Goal: Task Accomplishment & Management: Manage account settings

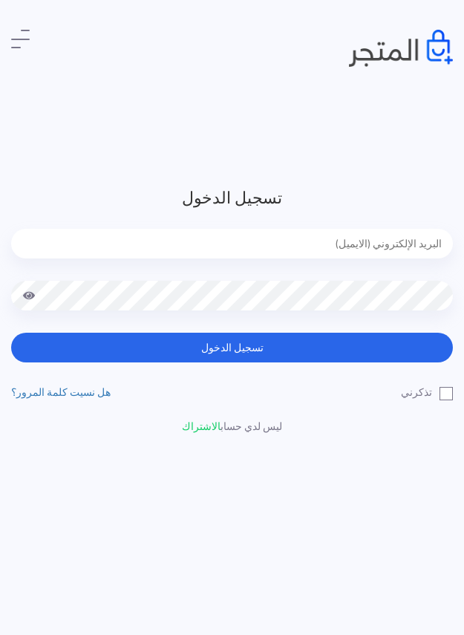
click at [348, 227] on form "تسجيل الدخول تسجيل الدخول" at bounding box center [232, 274] width 442 height 177
click at [357, 241] on input "email" at bounding box center [232, 244] width 442 height 30
click at [321, 158] on header "تسجيل الدخول تسجيل الدخول تذكرني" at bounding box center [232, 317] width 464 height 635
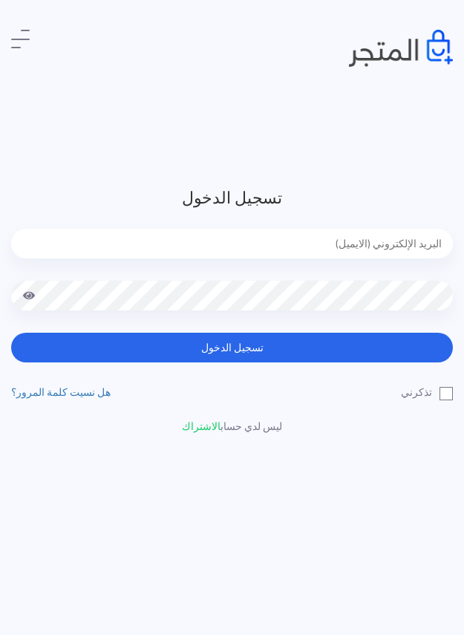
click at [328, 178] on header "تسجيل الدخول تسجيل الدخول تذكرني" at bounding box center [232, 317] width 464 height 635
click at [377, 235] on input "email" at bounding box center [232, 244] width 442 height 30
type input "jamikapop1000@gmail.com"
click at [370, 244] on input "[EMAIL_ADDRESS][DOMAIN_NAME]" at bounding box center [232, 244] width 442 height 30
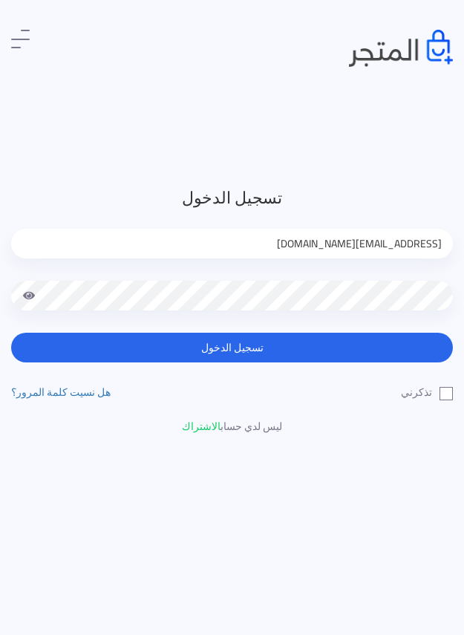
click at [370, 244] on input "jamikapop1000@gmail.com" at bounding box center [232, 244] width 442 height 30
type input "jamika_pop@yahoo.com"
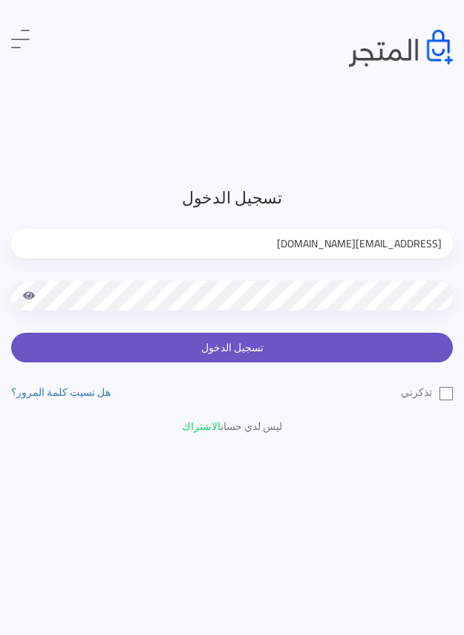
click at [305, 349] on button "تسجيل الدخول" at bounding box center [232, 348] width 442 height 30
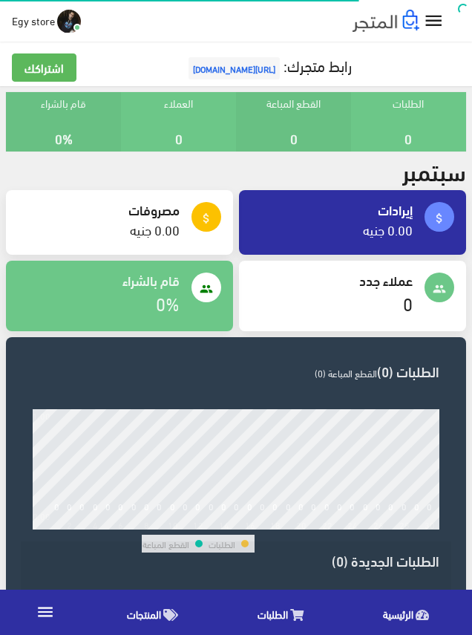
click at [160, 613] on link "المنتجات" at bounding box center [156, 612] width 131 height 38
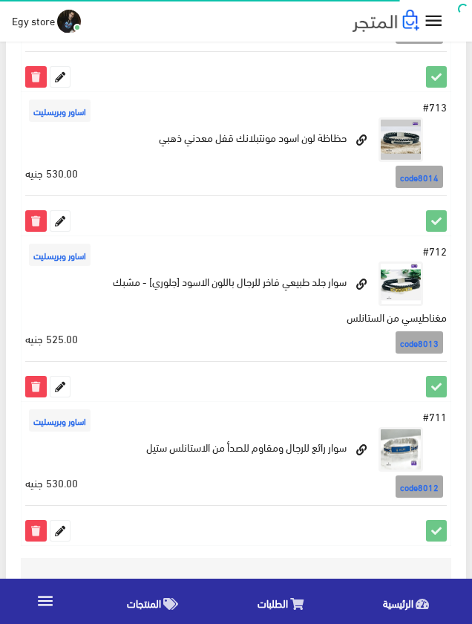
scroll to position [2828, 0]
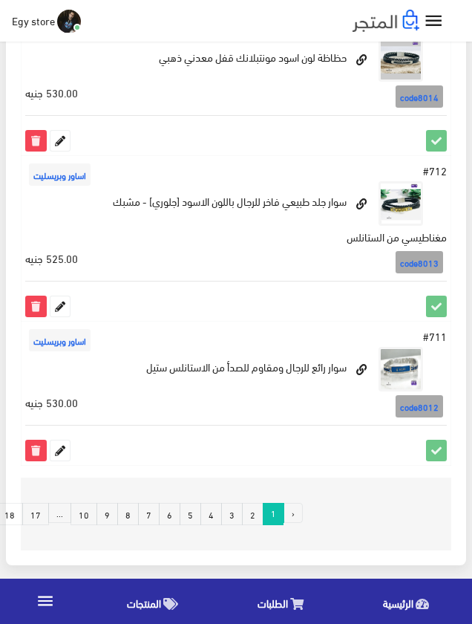
click at [215, 511] on link "4" at bounding box center [212, 514] width 22 height 22
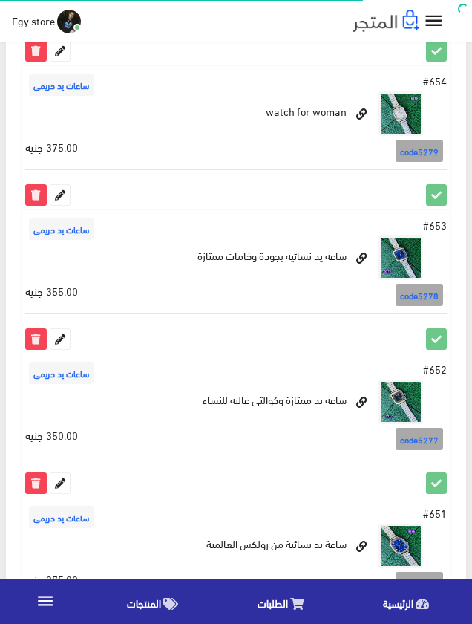
scroll to position [2674, 0]
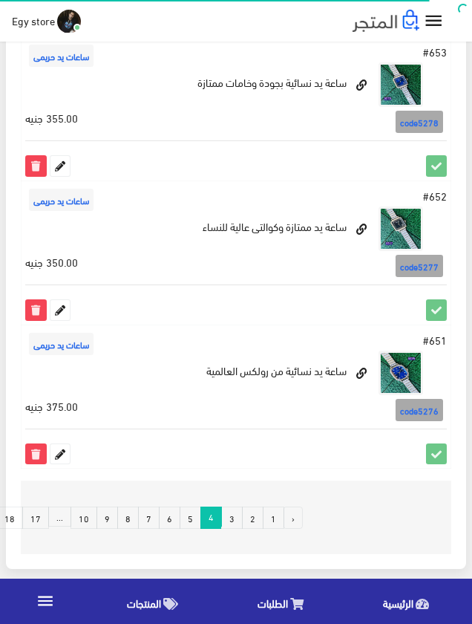
click at [193, 513] on link "5" at bounding box center [191, 518] width 22 height 22
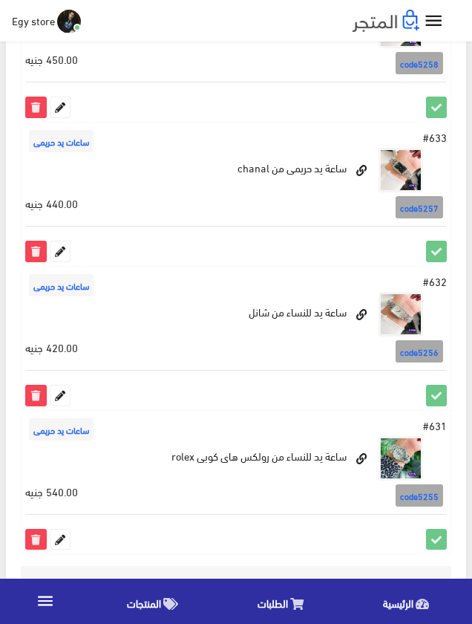
scroll to position [2600, 0]
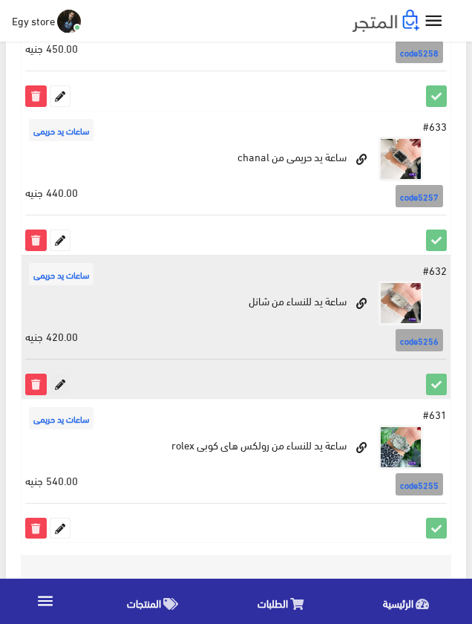
click at [58, 383] on icon at bounding box center [60, 383] width 19 height 19
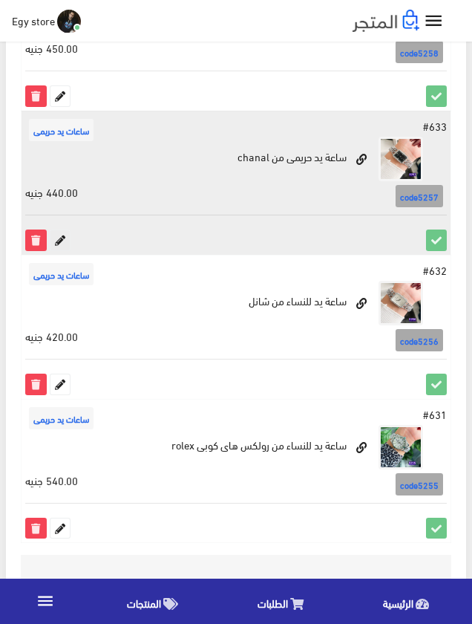
click at [60, 238] on icon at bounding box center [60, 239] width 19 height 19
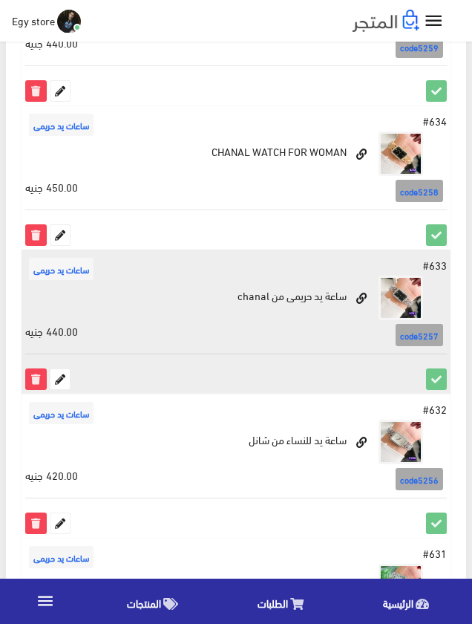
scroll to position [2451, 0]
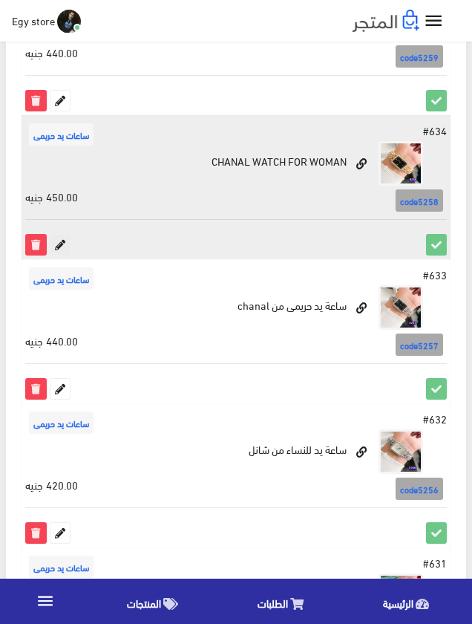
click at [56, 242] on icon at bounding box center [60, 244] width 19 height 19
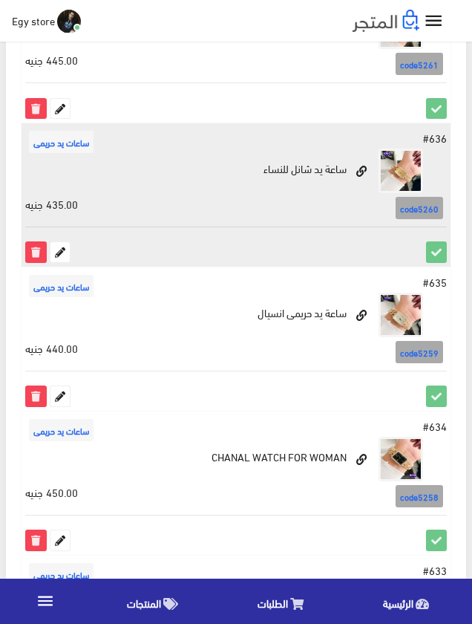
scroll to position [2154, 0]
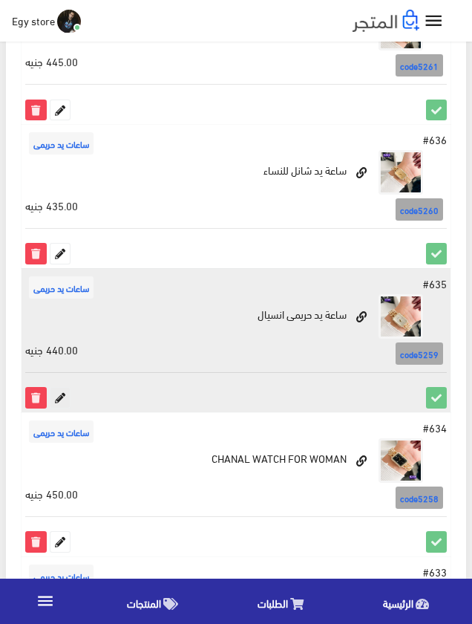
click at [55, 399] on icon at bounding box center [60, 397] width 19 height 19
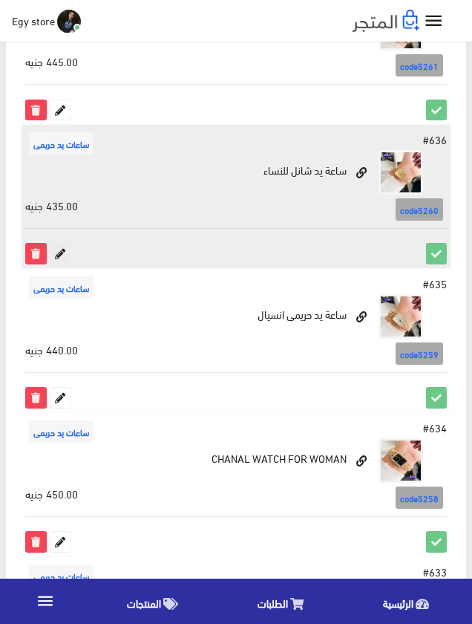
click at [56, 254] on icon at bounding box center [60, 253] width 19 height 19
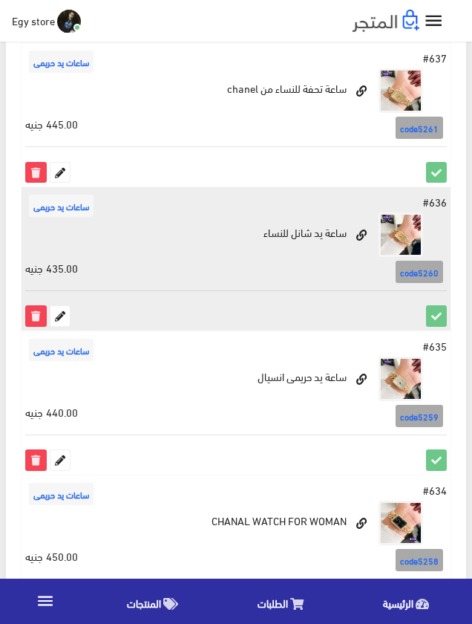
scroll to position [2005, 0]
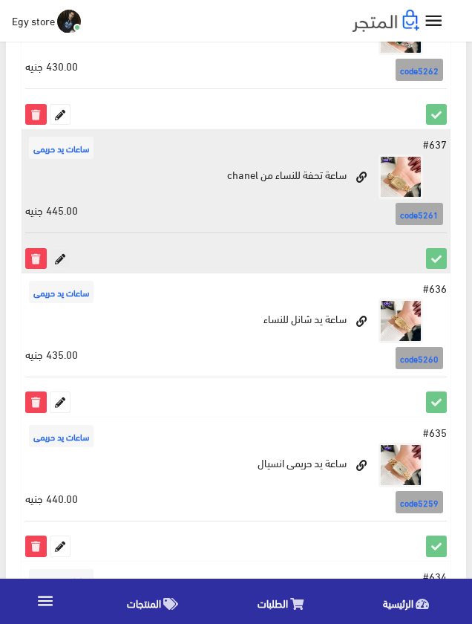
click at [64, 255] on icon at bounding box center [60, 258] width 19 height 19
click at [65, 262] on icon at bounding box center [60, 258] width 19 height 19
click at [62, 256] on icon at bounding box center [60, 258] width 19 height 19
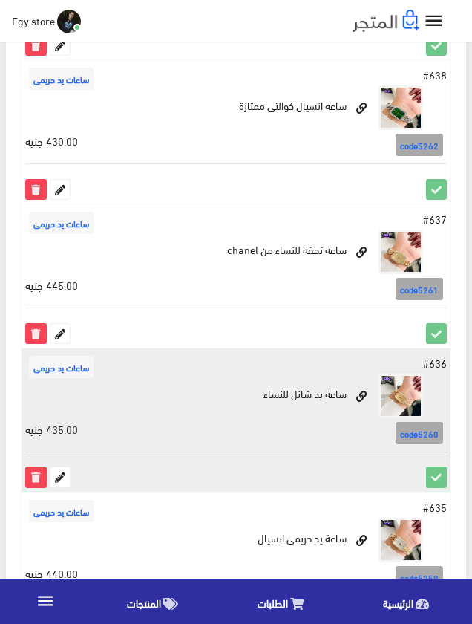
scroll to position [1931, 0]
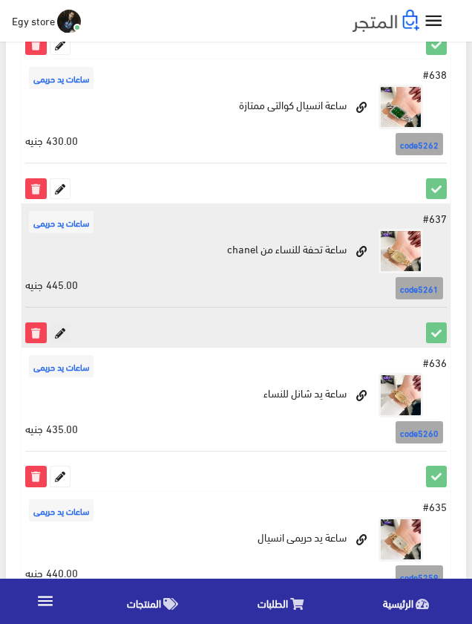
click at [58, 333] on icon at bounding box center [60, 332] width 19 height 19
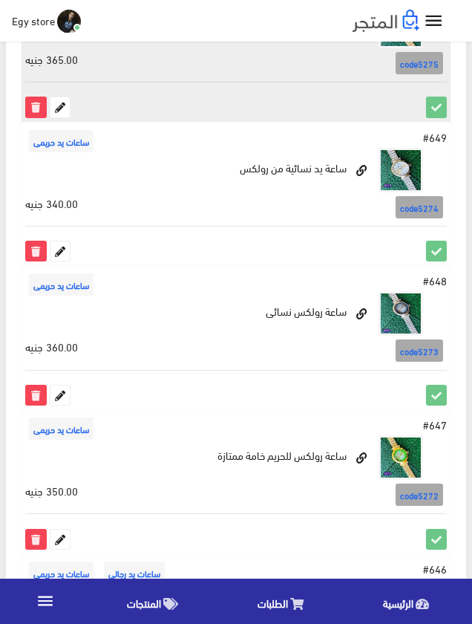
scroll to position [297, 0]
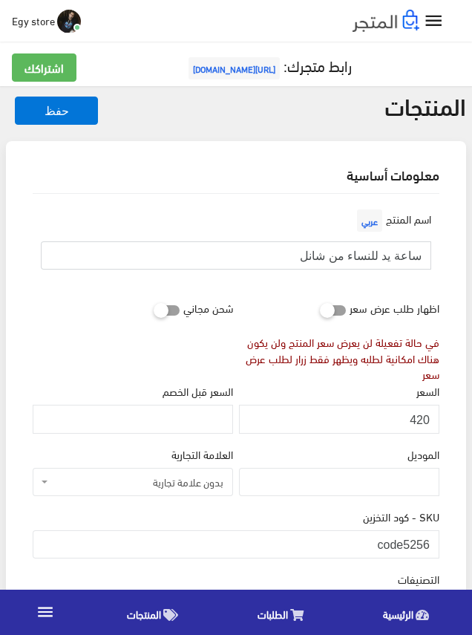
click at [362, 255] on input "ساعة يد للنساء من شانل" at bounding box center [236, 255] width 391 height 28
drag, startPoint x: 405, startPoint y: 539, endPoint x: 433, endPoint y: 539, distance: 28.2
click at [433, 539] on input "code5256" at bounding box center [236, 544] width 407 height 28
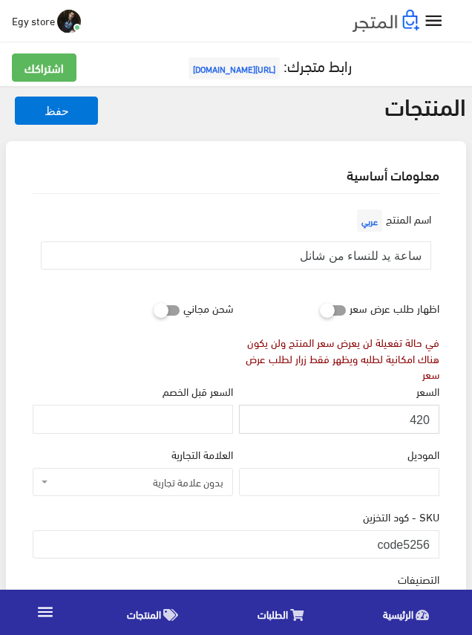
click at [420, 420] on input "420" at bounding box center [339, 419] width 201 height 28
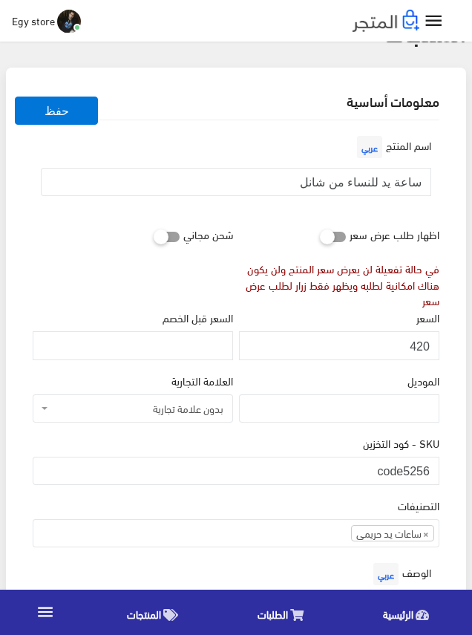
scroll to position [74, 0]
click at [285, 439] on div "SKU - كود التخزين code5256" at bounding box center [236, 459] width 407 height 51
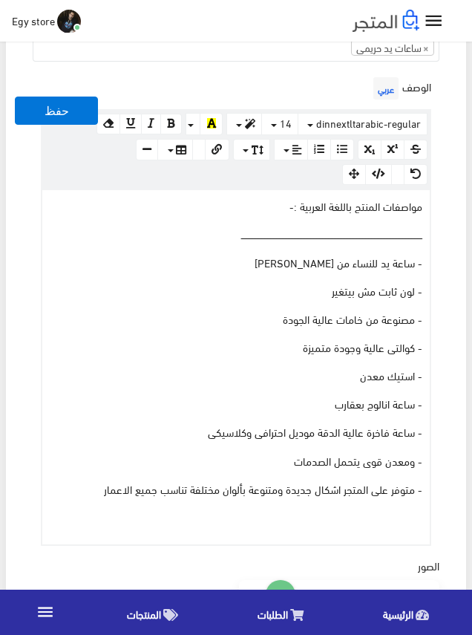
scroll to position [594, 0]
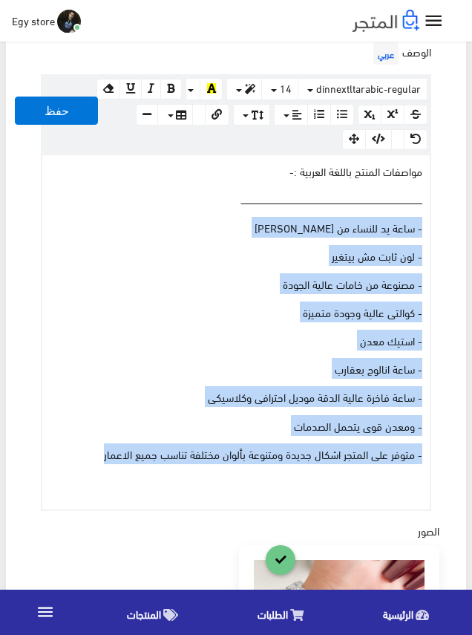
drag, startPoint x: 91, startPoint y: 455, endPoint x: 434, endPoint y: 227, distance: 411.4
click at [434, 227] on div "الوصف عربي × Insert Image Select from files Image URL Insert Image × Insert Lin…" at bounding box center [236, 275] width 413 height 472
copy div "- ساعة يد للنساء من شانل chanal - لون ثابت مش بيتغير - مصنوعة من خامات عالية ال…"
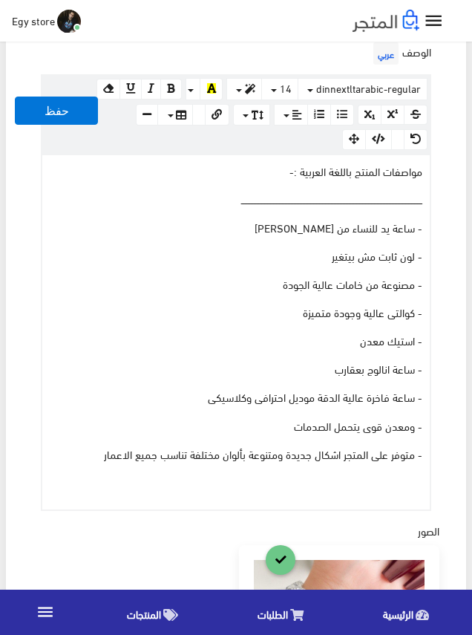
click at [449, 189] on div "اسم المنتج عربي ساعة يد للنساء من شانل اظهار طلب عرض سعر في حالة تفعيلة لن يعرض…" at bounding box center [236, 373] width 431 height 1547
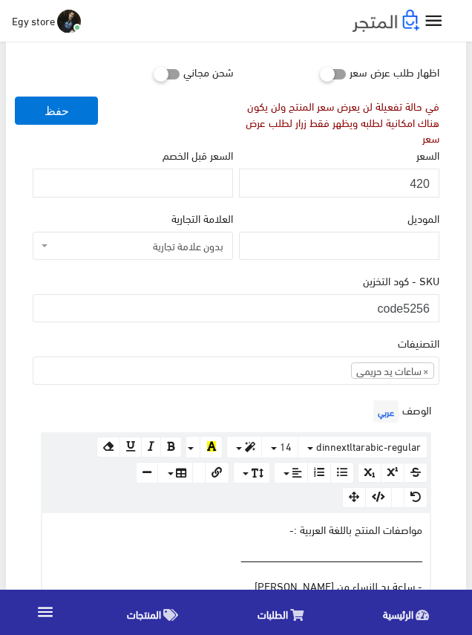
scroll to position [223, 0]
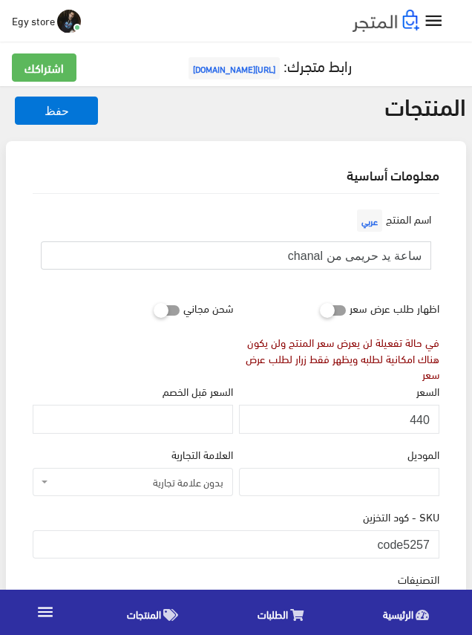
click at [361, 255] on input "ساعة يد حريمى من chanal" at bounding box center [236, 255] width 391 height 28
drag, startPoint x: 405, startPoint y: 538, endPoint x: 437, endPoint y: 541, distance: 32.8
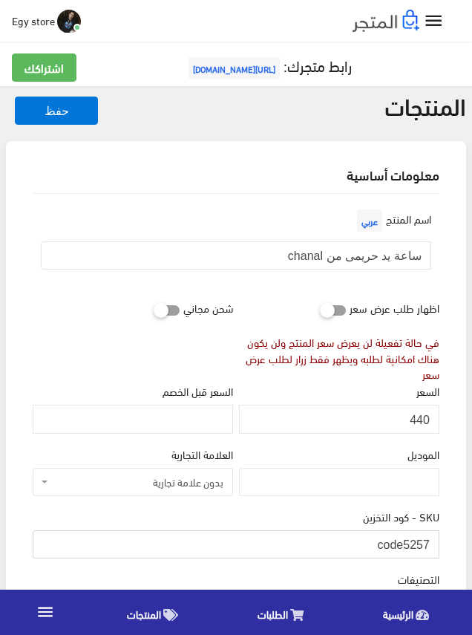
click at [437, 541] on input "code5257" at bounding box center [236, 544] width 407 height 28
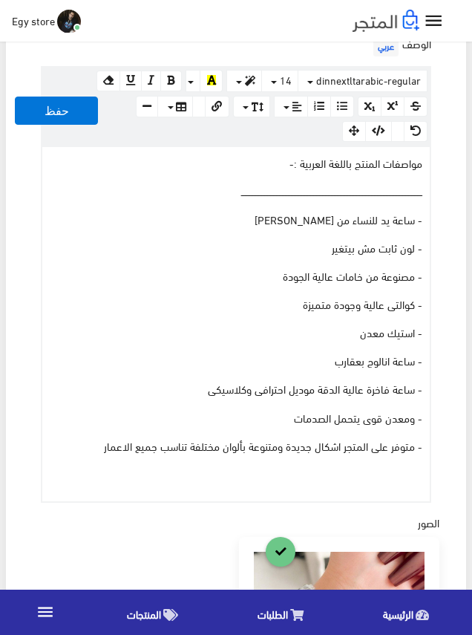
scroll to position [668, 0]
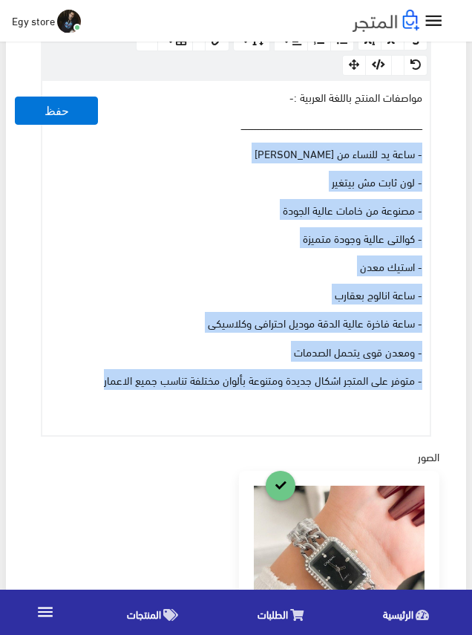
drag, startPoint x: 68, startPoint y: 377, endPoint x: 454, endPoint y: 152, distance: 447.0
click at [454, 152] on div "معلومات أساسية اسم المنتج عربي ساعة يد حريمى من chanal اظهار طلب عرض سعر في حال…" at bounding box center [236, 282] width 460 height 1618
copy div "- ساعة يد للنساء من شانل chanal - لون ثابت مش بيتغير - مصنوعة من خامات عالية ال…"
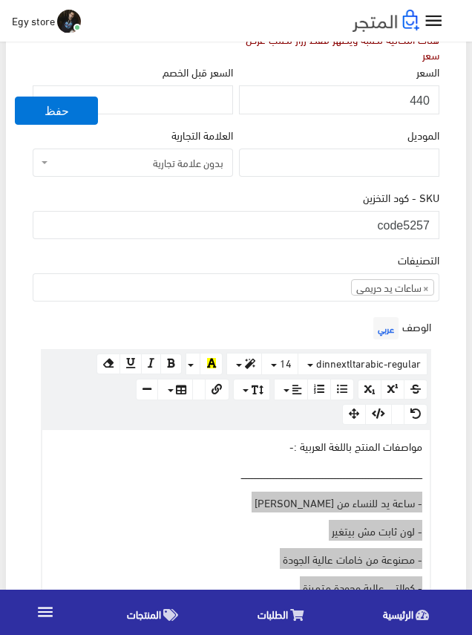
scroll to position [297, 0]
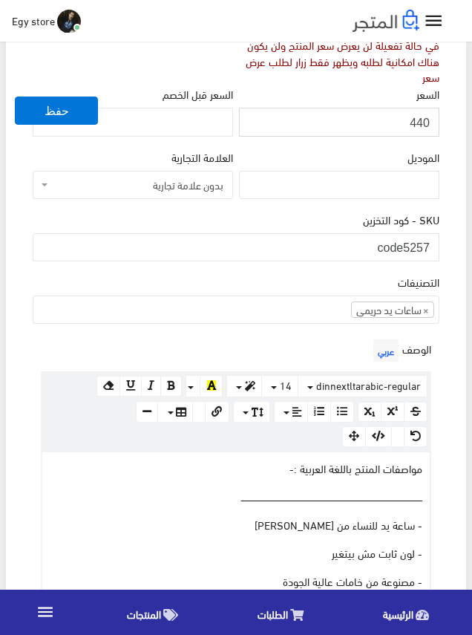
click at [420, 119] on input "440" at bounding box center [339, 122] width 201 height 28
click at [316, 216] on div "SKU - كود التخزين code5257" at bounding box center [236, 236] width 407 height 51
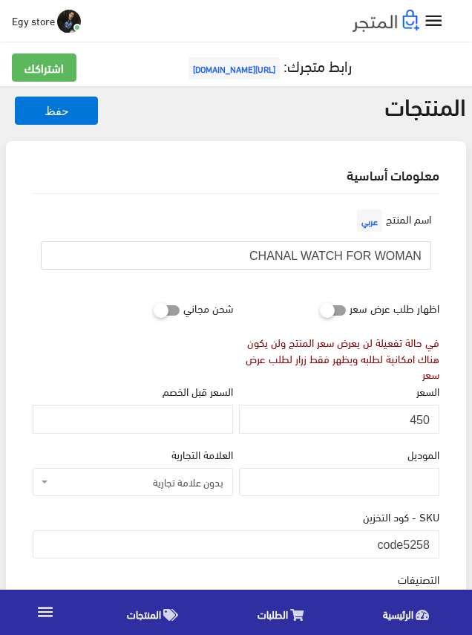
click at [332, 254] on input "CHANAL WATCH FOR WOMAN" at bounding box center [236, 255] width 391 height 28
drag, startPoint x: 416, startPoint y: 546, endPoint x: 431, endPoint y: 545, distance: 14.9
click at [431, 545] on input "code5258" at bounding box center [236, 544] width 407 height 28
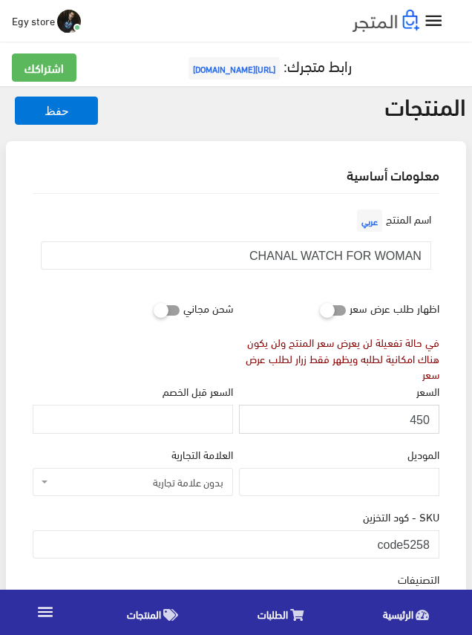
click at [412, 420] on input "450" at bounding box center [339, 419] width 201 height 28
click at [421, 417] on input "450" at bounding box center [339, 419] width 201 height 28
click at [421, 417] on input "451" at bounding box center [339, 419] width 201 height 28
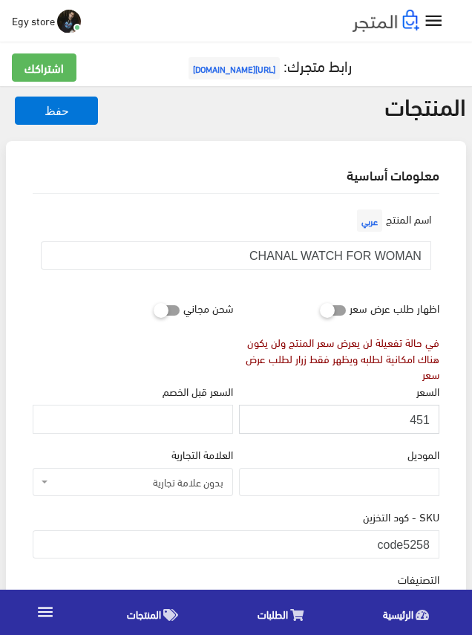
click at [421, 417] on input "451" at bounding box center [339, 419] width 201 height 28
type input "450"
click at [413, 411] on input "450" at bounding box center [339, 419] width 201 height 28
click at [421, 418] on input "450" at bounding box center [339, 419] width 201 height 28
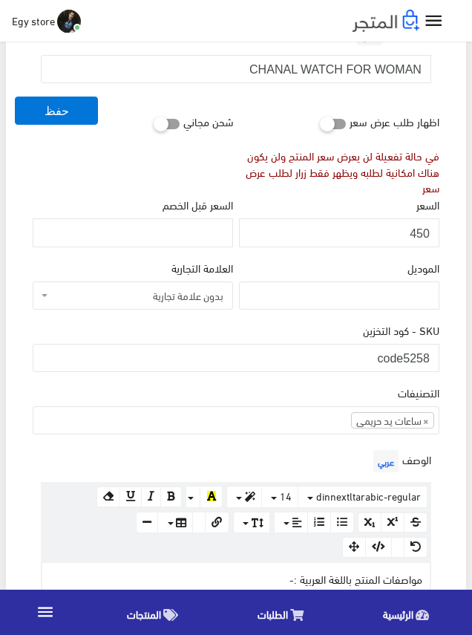
scroll to position [223, 0]
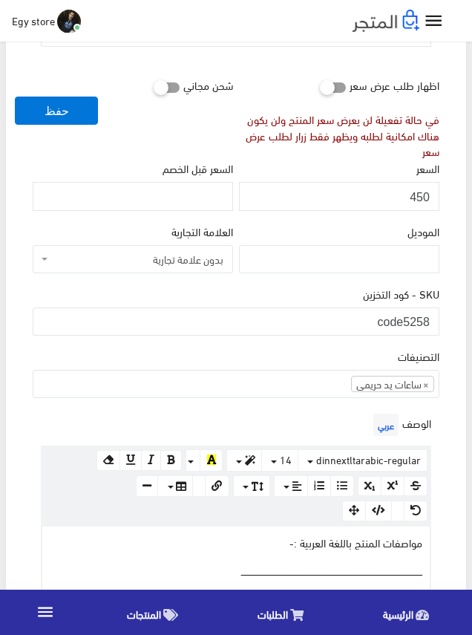
click at [237, 427] on div "الوصف عربي × Insert Image Select from files Image URL Insert Image × Insert Lin…" at bounding box center [236, 646] width 413 height 472
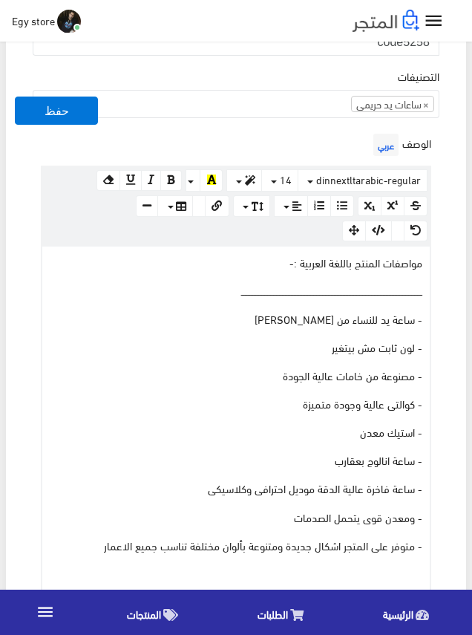
scroll to position [668, 0]
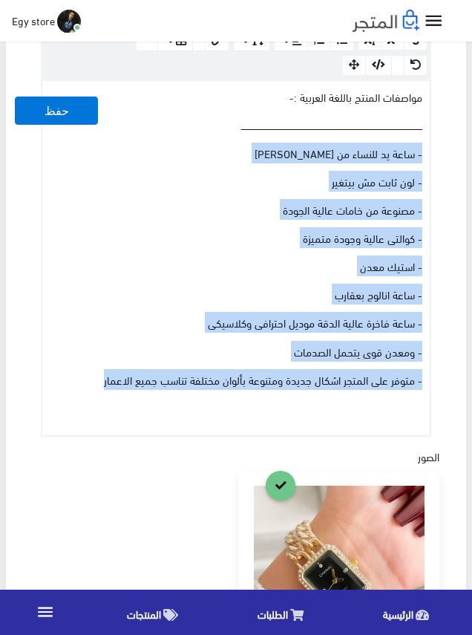
drag, startPoint x: 88, startPoint y: 385, endPoint x: 449, endPoint y: 145, distance: 433.8
click at [449, 145] on div "اسم المنتج عربي CHANAL WATCH FOR WOMAN اظهار طلب عرض سعر في حالة تفعيلة لن يعرض…" at bounding box center [236, 304] width 431 height 1559
copy div "- ساعة يد للنساء من شانل chanal - لون ثابت مش بيتغير - مصنوعة من خامات عالية ال…"
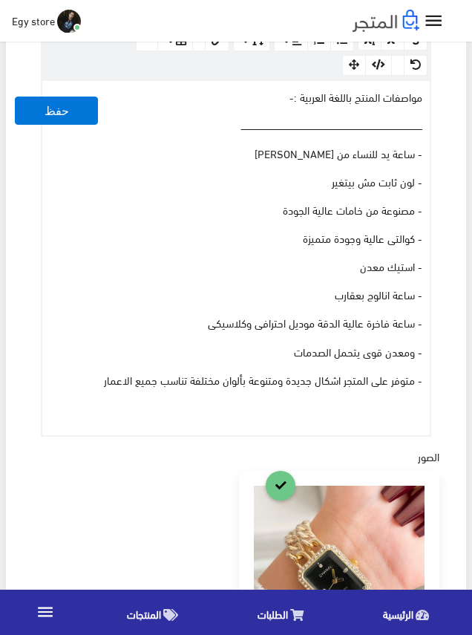
click at [195, 454] on div "اسم المنتج عربي CHANAL WATCH FOR WOMAN اظهار طلب عرض سعر في حالة تفعيلة لن يعرض…" at bounding box center [236, 304] width 431 height 1559
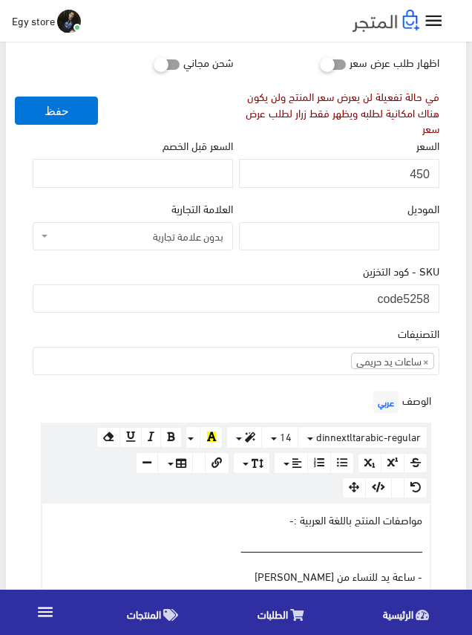
scroll to position [223, 0]
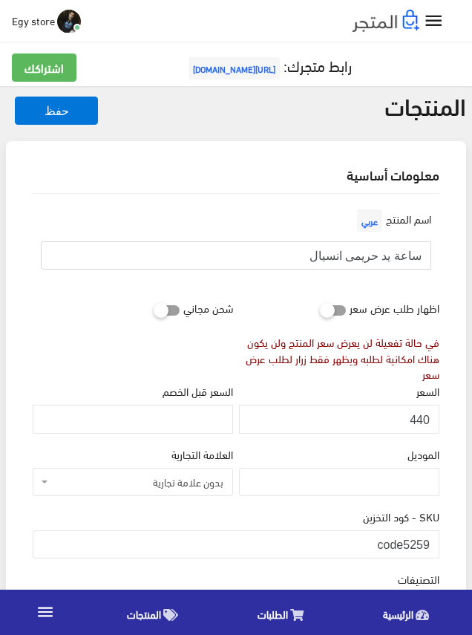
click at [406, 259] on input "ساعة يد حريمى انسيال" at bounding box center [236, 255] width 391 height 28
drag, startPoint x: 406, startPoint y: 542, endPoint x: 436, endPoint y: 544, distance: 30.5
click at [436, 544] on input "code5259" at bounding box center [236, 544] width 407 height 28
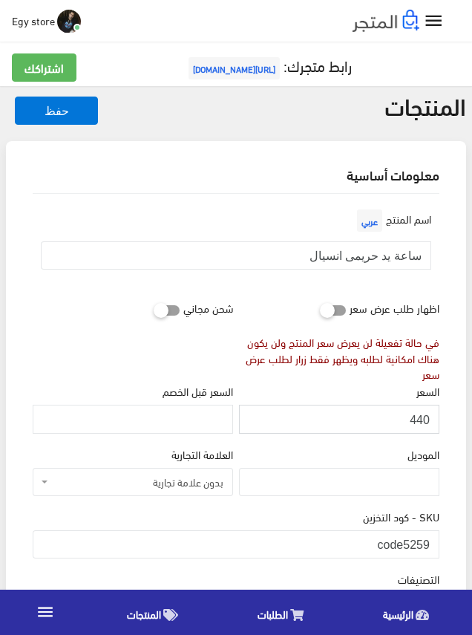
click at [416, 418] on input "440" at bounding box center [339, 419] width 201 height 28
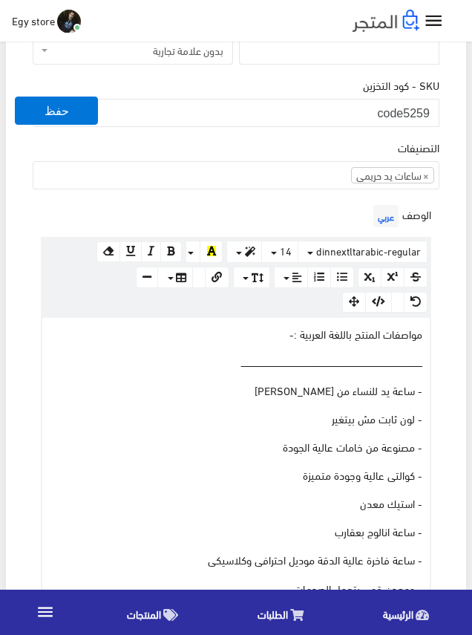
scroll to position [520, 0]
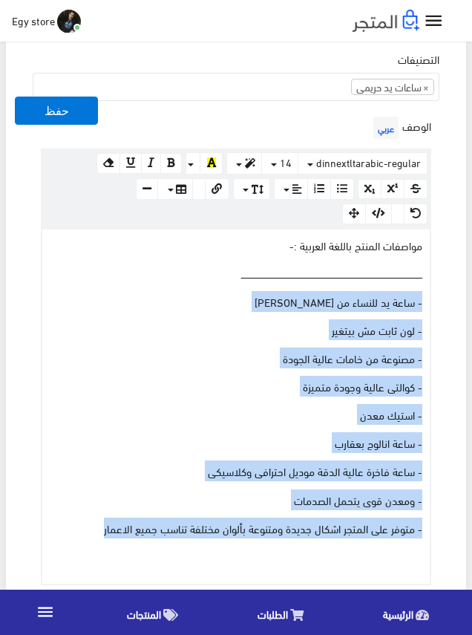
drag, startPoint x: 88, startPoint y: 524, endPoint x: 425, endPoint y: 302, distance: 404.2
click at [425, 302] on div "مواصفات المنتج باللغة العربية :- ــــــــــــــــــــــــــــــــــــــــــــــ…" at bounding box center [236, 407] width 388 height 354
copy div "- ساعة يد للنساء من شانل chanal - لون ثابت مش بيتغير - مصنوعة من خامات عالية ال…"
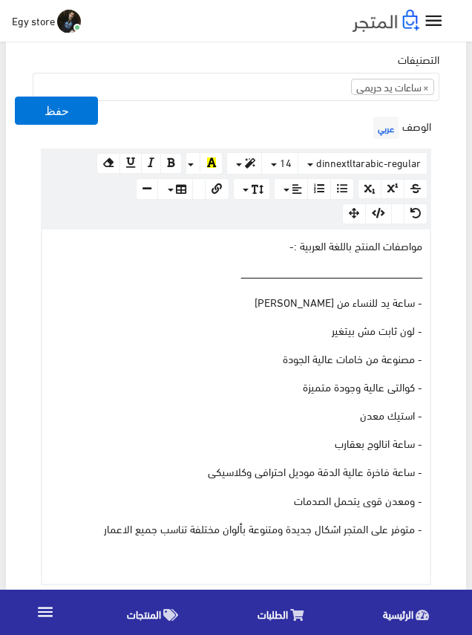
click at [284, 134] on div "الوصف عربي × Insert Image Select from files Image URL Insert Image × Insert Lin…" at bounding box center [236, 349] width 413 height 472
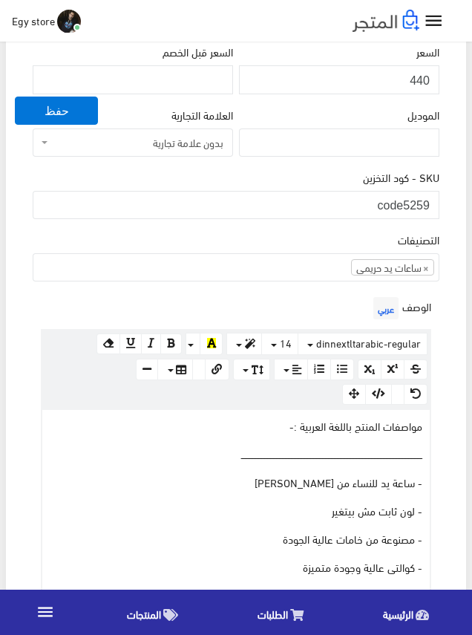
scroll to position [297, 0]
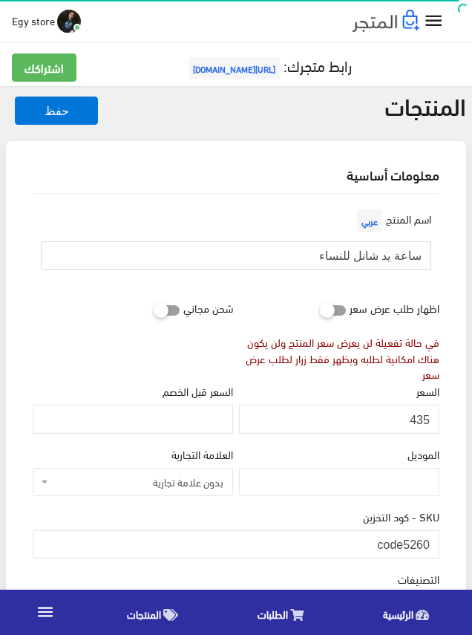
click at [362, 254] on input "ساعة يد شانل للنساء" at bounding box center [236, 255] width 391 height 28
drag, startPoint x: 406, startPoint y: 546, endPoint x: 435, endPoint y: 546, distance: 29.0
click at [435, 546] on input "code5260" at bounding box center [236, 544] width 407 height 28
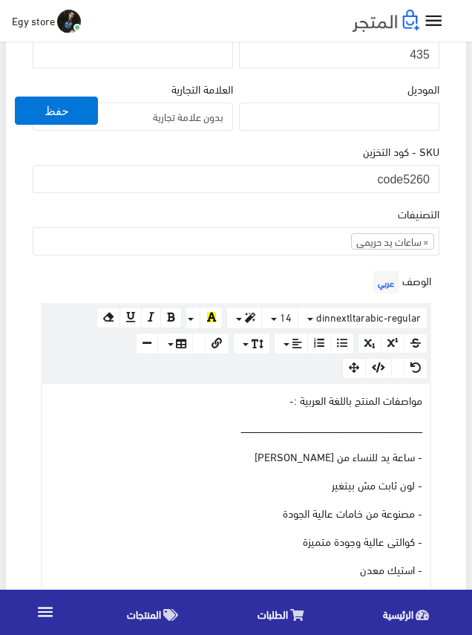
scroll to position [520, 0]
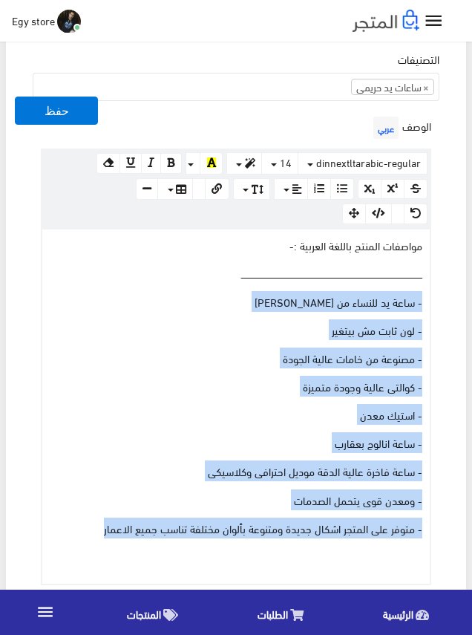
drag, startPoint x: 66, startPoint y: 528, endPoint x: 426, endPoint y: 305, distance: 423.6
click at [426, 305] on div "مواصفات المنتج باللغة العربية :- ــــــــــــــــــــــــــــــــــــــــــــــ…" at bounding box center [236, 407] width 388 height 354
copy div "- ساعة يد للنساء من شانل chanal - لون ثابت مش بيتغير - مصنوعة من خامات عالية ال…"
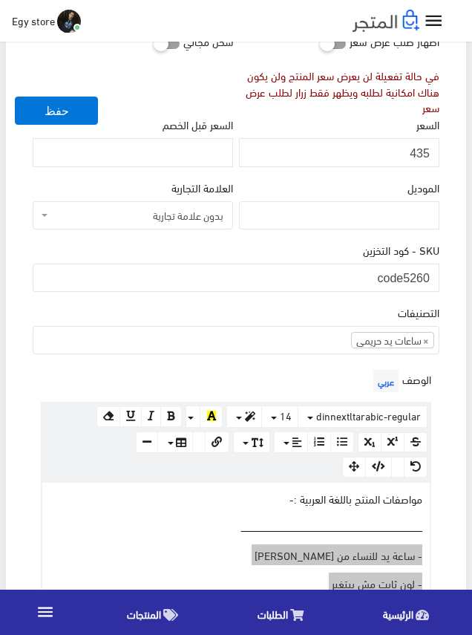
scroll to position [223, 0]
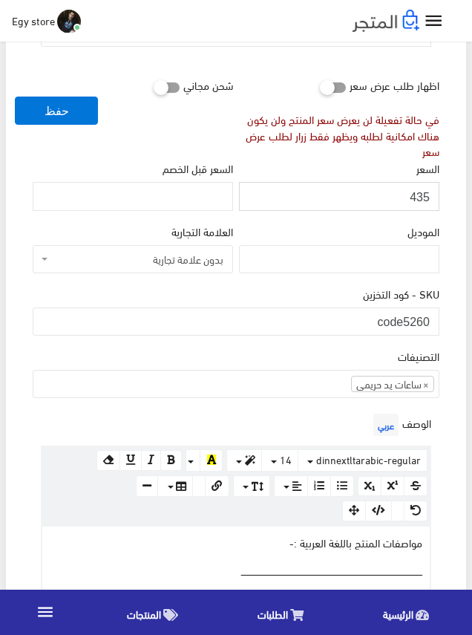
click at [415, 197] on input "435" at bounding box center [339, 196] width 201 height 28
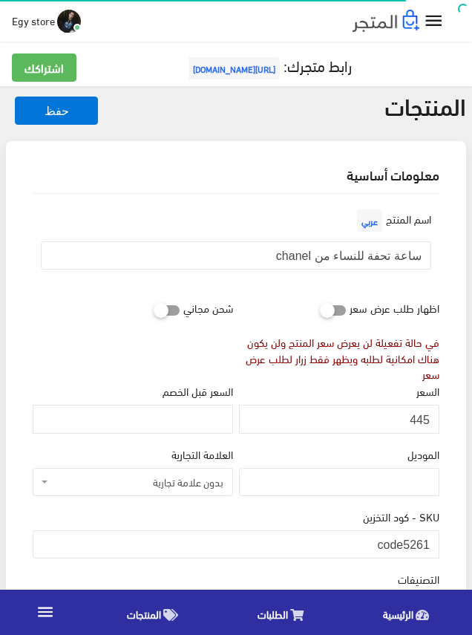
click at [379, 256] on input "ساعة تحفة للنساء من chanel" at bounding box center [236, 255] width 391 height 28
drag, startPoint x: 417, startPoint y: 547, endPoint x: 440, endPoint y: 547, distance: 22.3
click at [440, 547] on div "SKU - كود التخزين code5261" at bounding box center [236, 539] width 413 height 62
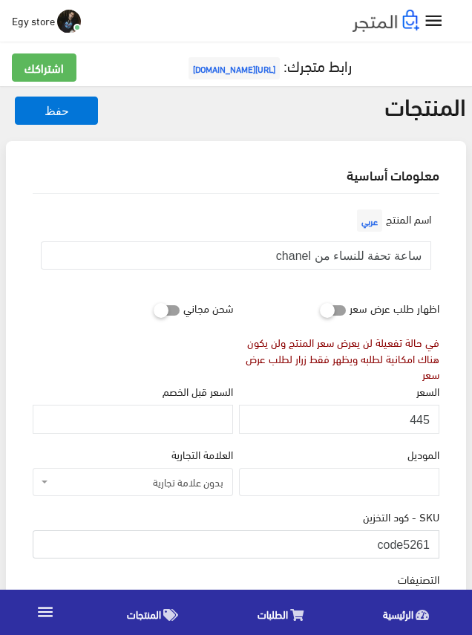
drag, startPoint x: 406, startPoint y: 544, endPoint x: 429, endPoint y: 544, distance: 22.3
click at [429, 544] on input "code5261" at bounding box center [236, 544] width 407 height 28
click at [424, 416] on input "445" at bounding box center [339, 419] width 201 height 28
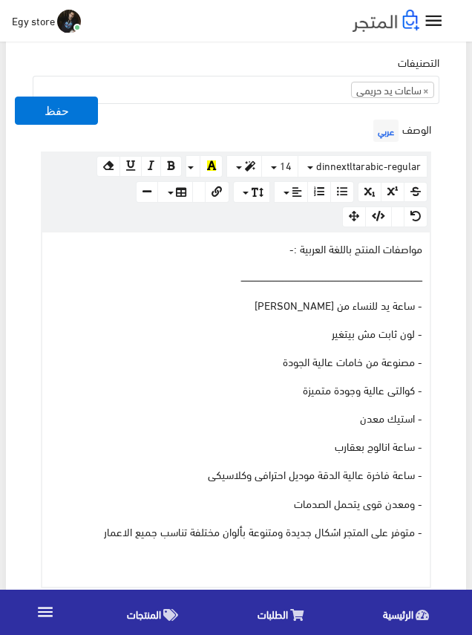
scroll to position [520, 0]
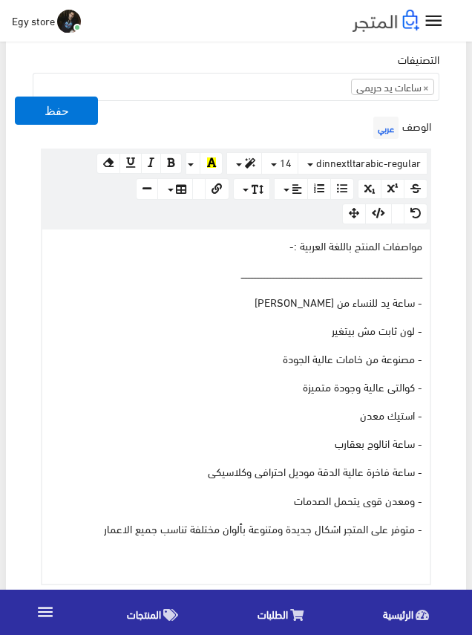
drag, startPoint x: 71, startPoint y: 528, endPoint x: 124, endPoint y: 512, distance: 55.2
click at [124, 512] on div "مواصفات المنتج باللغة العربية :- ــــــــــــــــــــــــــــــــــــــــــــــ…" at bounding box center [236, 407] width 388 height 354
drag, startPoint x: 262, startPoint y: 394, endPoint x: 264, endPoint y: 387, distance: 7.6
click at [264, 387] on div "مواصفات المنتج باللغة العربية :- ــــــــــــــــــــــــــــــــــــــــــــــ…" at bounding box center [236, 407] width 388 height 354
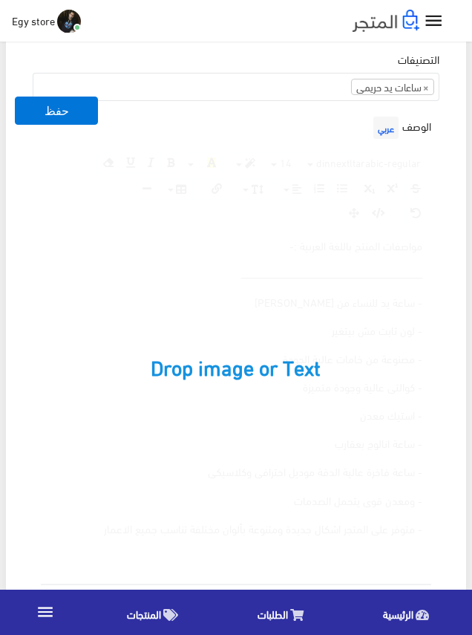
click at [351, 313] on div "مواصفات المنتج باللغة العربية :- ــــــــــــــــــــــــــــــــــــــــــــــ…" at bounding box center [236, 407] width 388 height 354
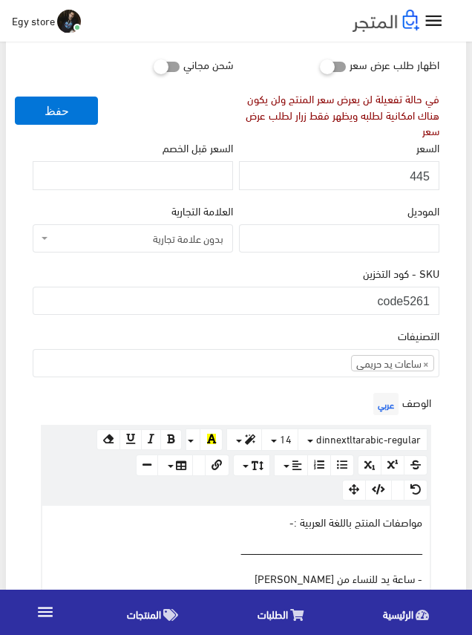
scroll to position [223, 0]
